Goal: Task Accomplishment & Management: Use online tool/utility

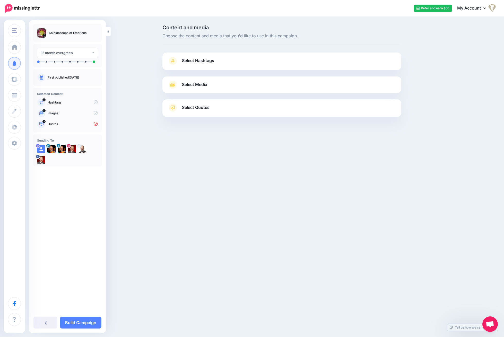
click at [211, 61] on span "Select Hashtags" at bounding box center [198, 60] width 32 height 7
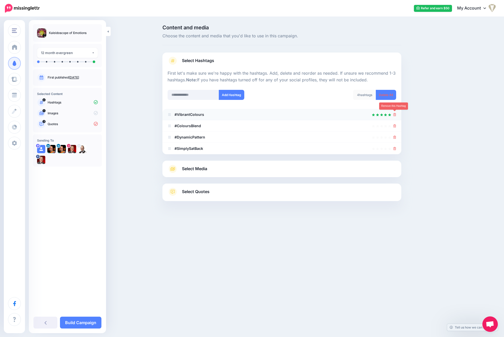
click at [395, 115] on icon at bounding box center [394, 114] width 3 height 3
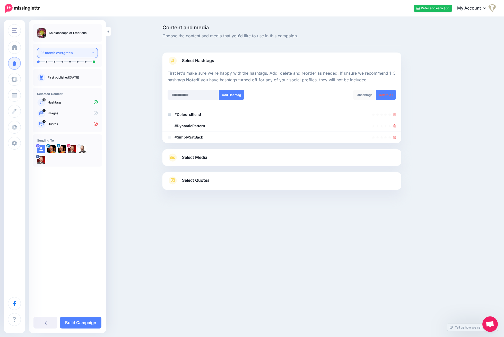
click at [51, 52] on div "12 month evergreen" at bounding box center [66, 53] width 51 height 6
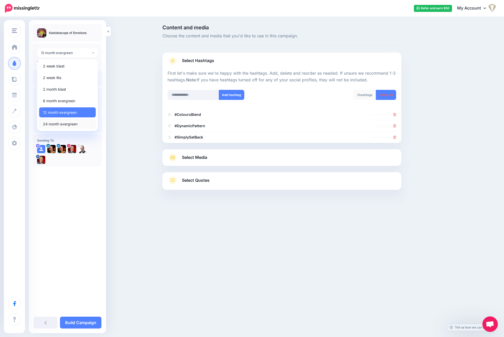
click at [69, 126] on span "24 month evergreen" at bounding box center [60, 124] width 35 height 6
select select "******"
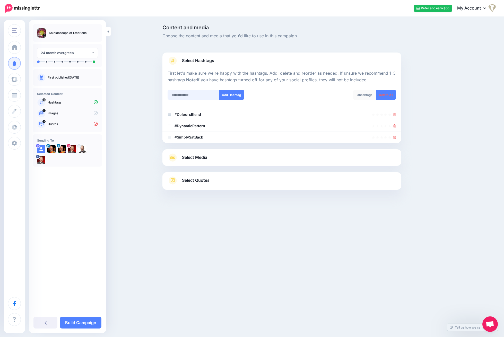
click at [190, 95] on input "text" at bounding box center [193, 95] width 51 height 10
type input "**********"
click at [229, 96] on button "Add Hashtag" at bounding box center [231, 95] width 25 height 10
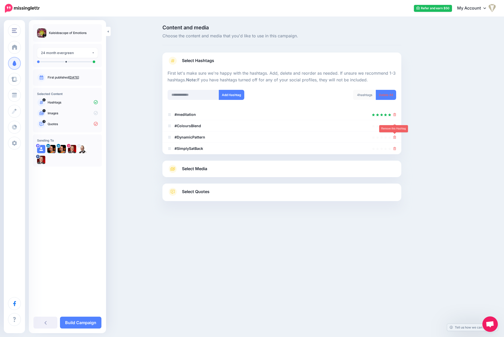
click at [446, 130] on div "Content and media Choose the content and media that you'd like to use in this c…" at bounding box center [307, 126] width 296 height 202
click at [394, 136] on icon at bounding box center [394, 137] width 3 height 3
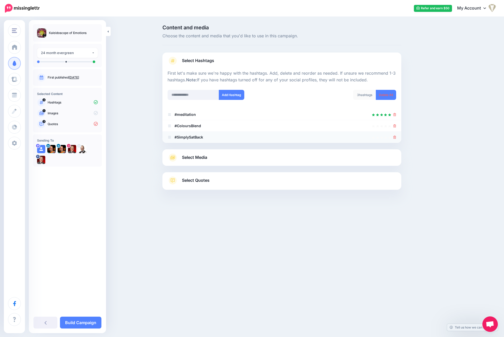
click at [395, 136] on icon at bounding box center [394, 137] width 3 height 3
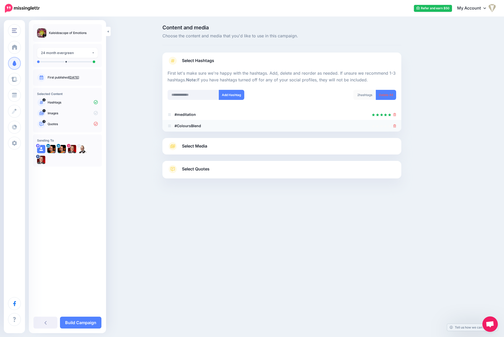
click at [396, 126] on icon at bounding box center [394, 125] width 3 height 3
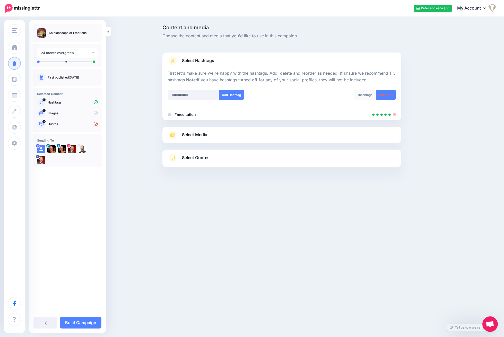
click at [188, 133] on span "Select Media" at bounding box center [194, 134] width 25 height 7
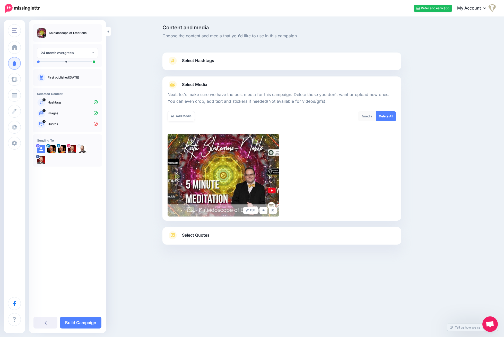
click at [211, 61] on span "Select Hashtags" at bounding box center [198, 60] width 32 height 7
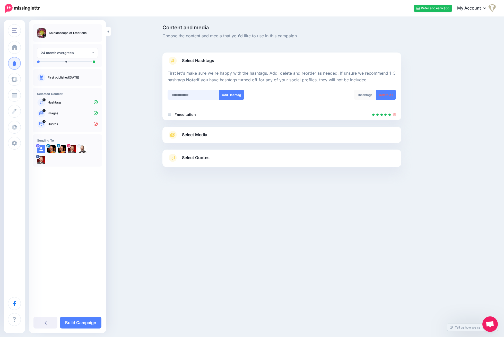
click at [198, 93] on input "text" at bounding box center [193, 95] width 51 height 10
type input "********"
click at [225, 91] on button "Add Hashtag" at bounding box center [231, 95] width 25 height 10
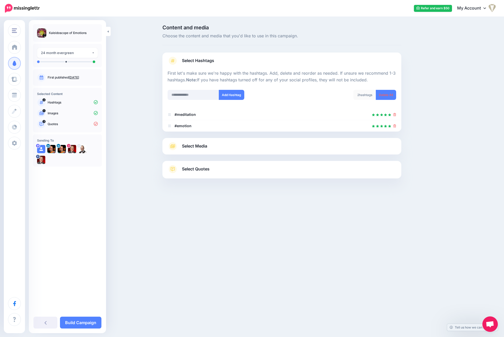
click at [212, 146] on link "Select Media" at bounding box center [282, 146] width 229 height 8
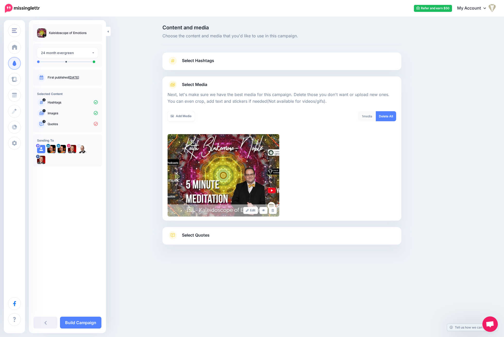
click at [195, 235] on span "Select Quotes" at bounding box center [196, 235] width 28 height 7
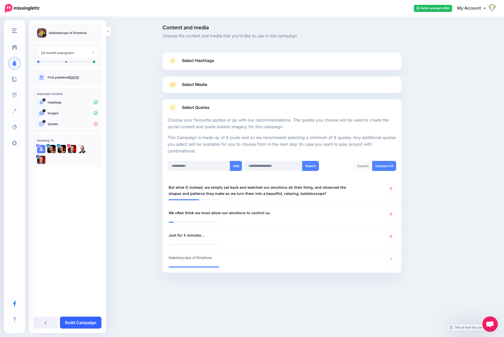
click at [85, 321] on link "Build Campaign" at bounding box center [80, 323] width 41 height 12
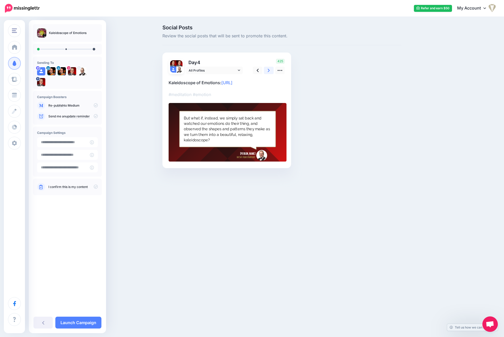
click at [266, 70] on link at bounding box center [269, 70] width 10 height 7
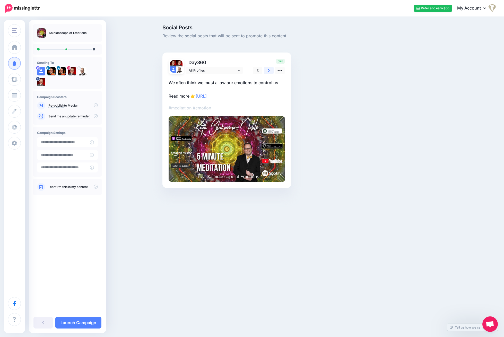
click at [266, 70] on link at bounding box center [269, 70] width 10 height 7
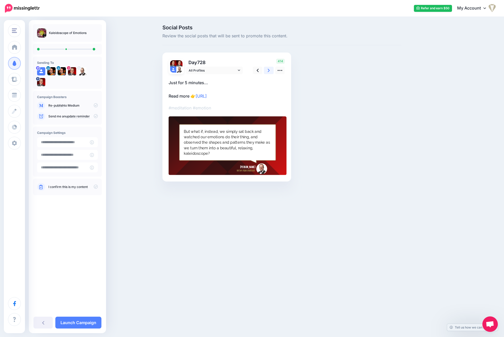
click at [266, 70] on link at bounding box center [269, 70] width 10 height 7
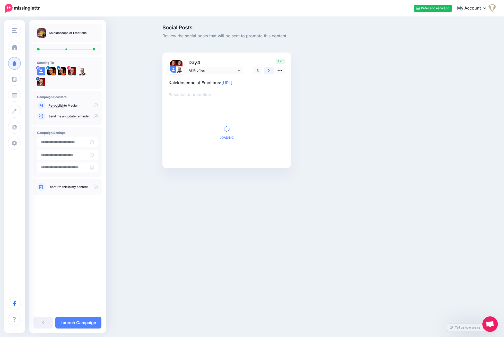
click at [266, 70] on link at bounding box center [269, 70] width 10 height 7
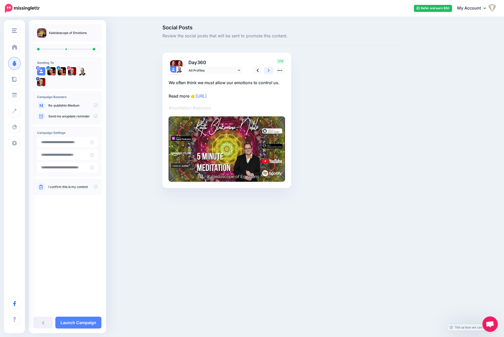
click at [266, 70] on link at bounding box center [269, 70] width 10 height 7
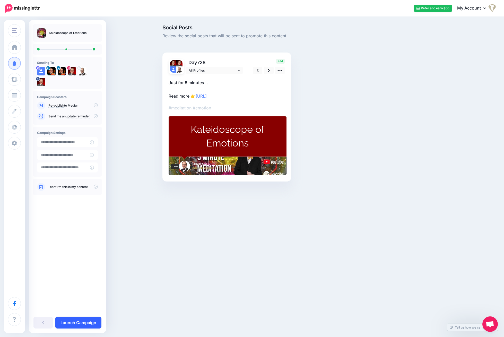
click at [81, 321] on link "Launch Campaign" at bounding box center [78, 323] width 46 height 12
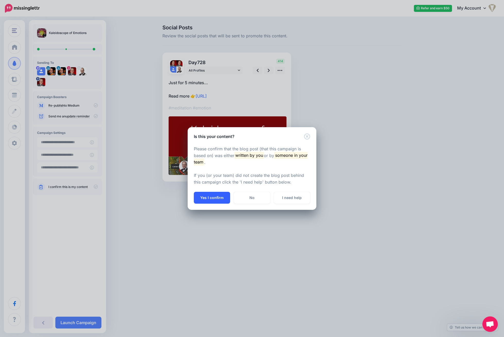
click at [213, 196] on button "Yes I confirm" at bounding box center [212, 198] width 36 height 12
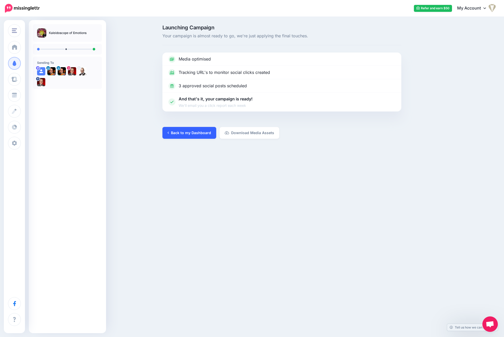
click at [188, 129] on link "Back to my Dashboard" at bounding box center [189, 133] width 54 height 12
